Goal: Submit feedback/report problem

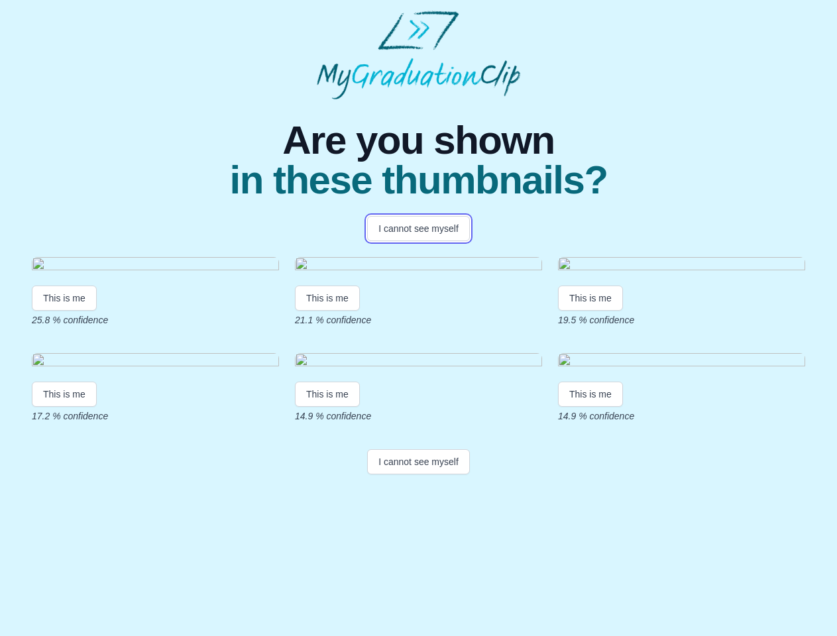
click at [418, 229] on button "I cannot see myself" at bounding box center [418, 228] width 103 height 25
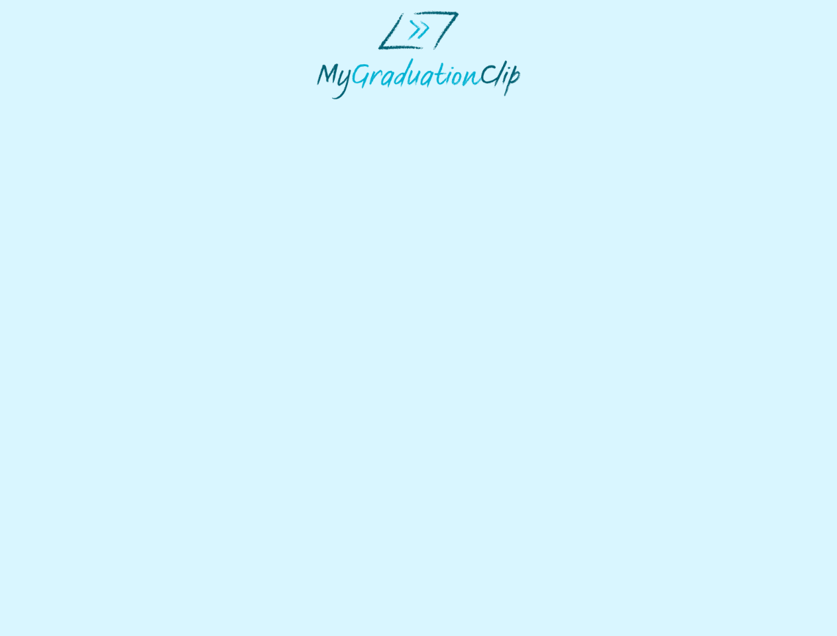
click at [64, 110] on html at bounding box center [418, 55] width 837 height 110
click at [329, 110] on html at bounding box center [418, 55] width 837 height 110
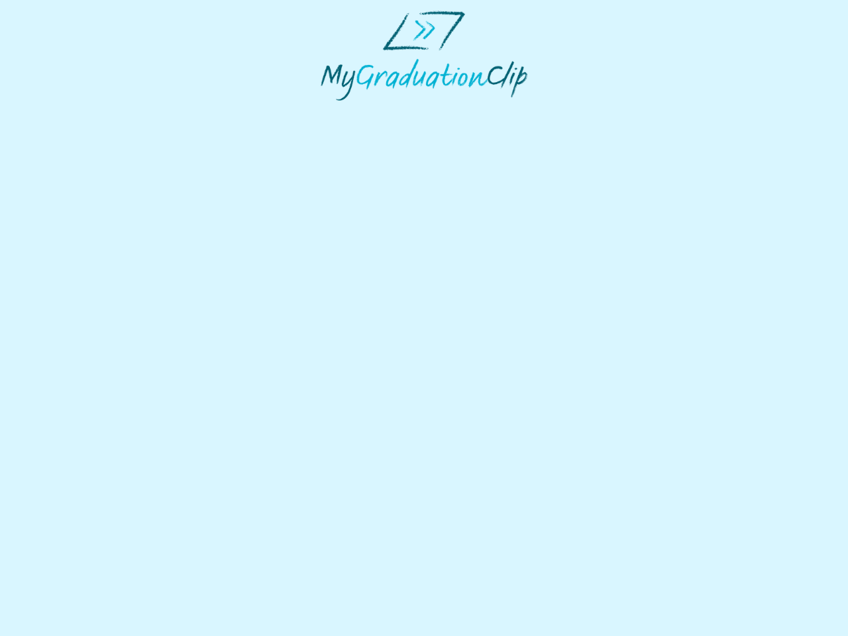
click at [594, 111] on html at bounding box center [424, 55] width 848 height 111
click at [64, 111] on html at bounding box center [424, 55] width 848 height 111
click at [329, 111] on html at bounding box center [424, 55] width 848 height 111
click at [594, 111] on html at bounding box center [424, 55] width 848 height 111
